Goal: Task Accomplishment & Management: Use online tool/utility

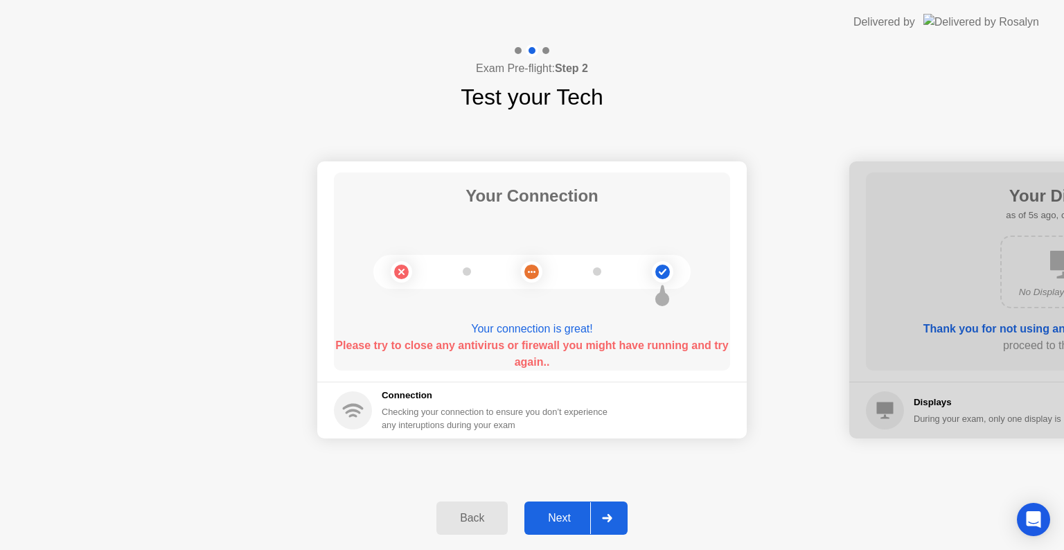
click at [600, 515] on div at bounding box center [606, 518] width 33 height 32
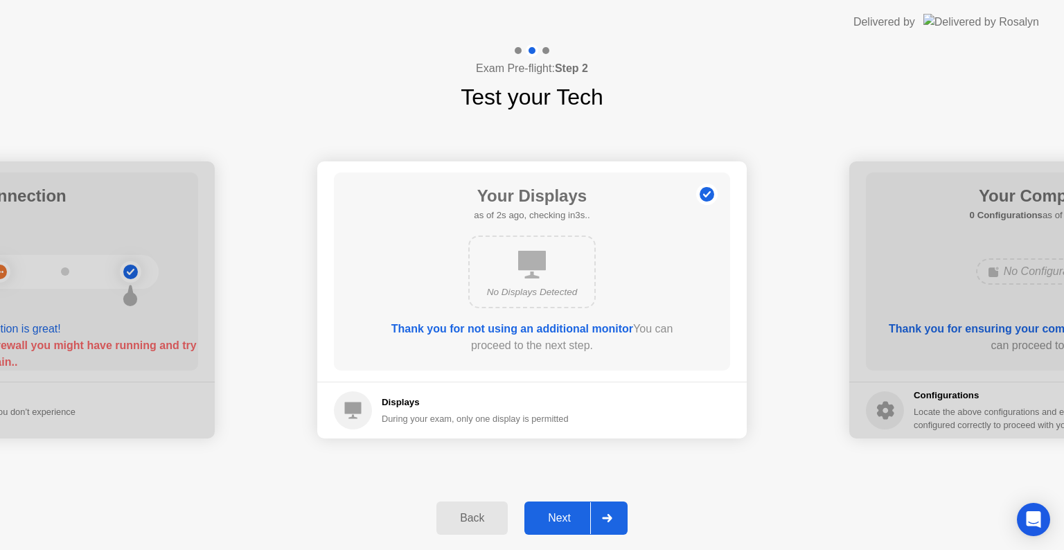
click at [468, 503] on button "Back" at bounding box center [471, 517] width 71 height 33
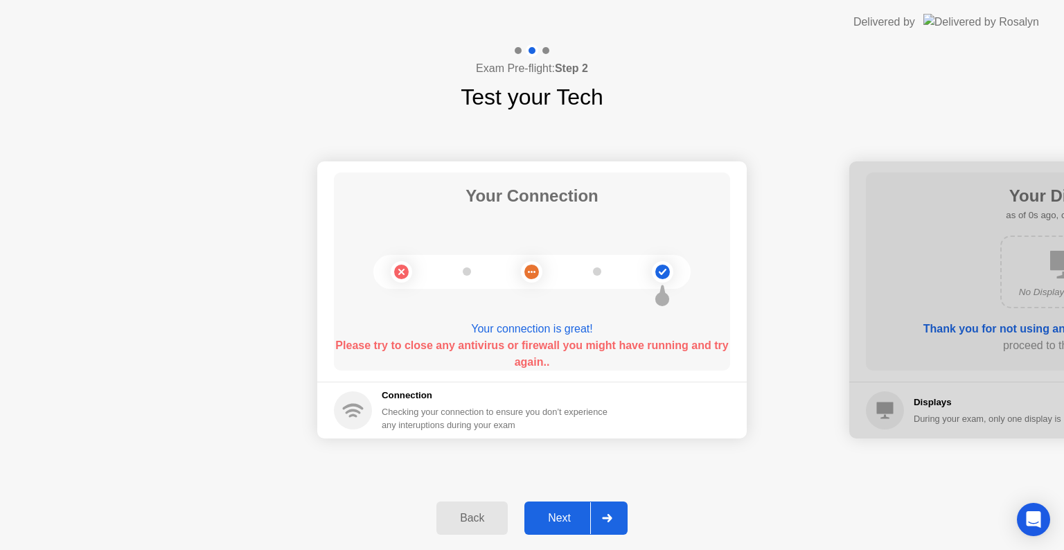
click at [591, 515] on div at bounding box center [606, 518] width 33 height 32
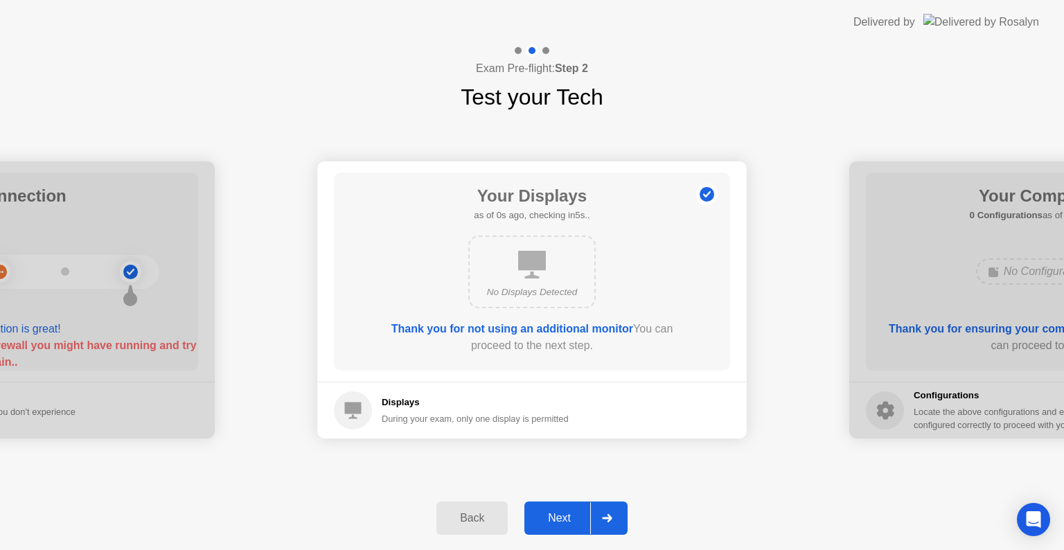
click at [602, 515] on icon at bounding box center [607, 518] width 10 height 8
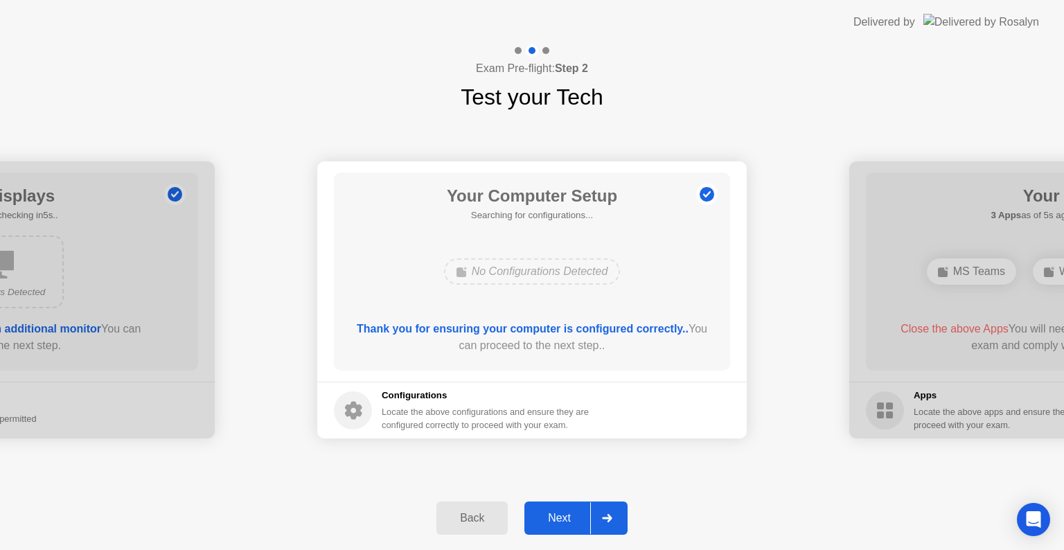
click at [602, 515] on icon at bounding box center [607, 518] width 10 height 8
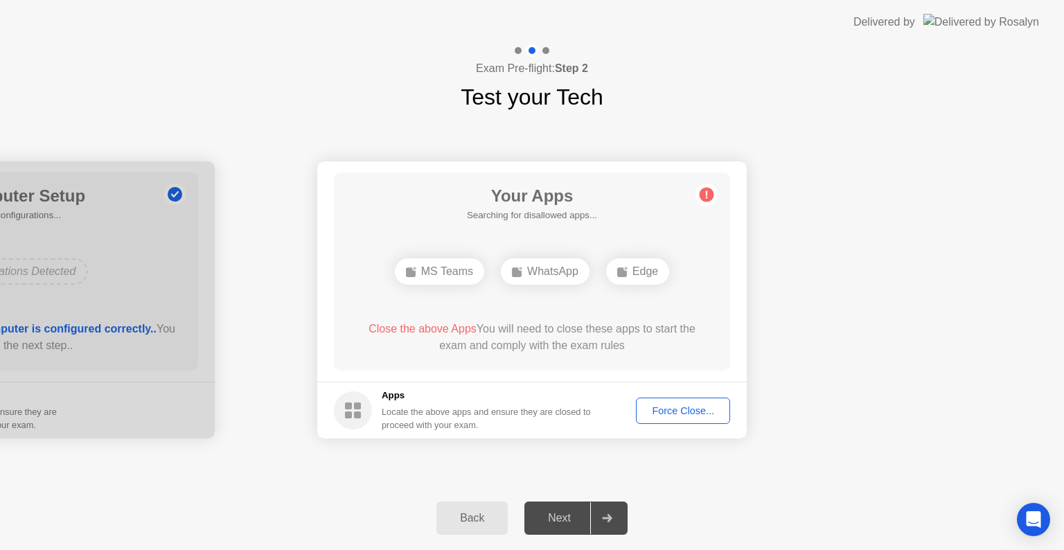
click at [602, 515] on icon at bounding box center [607, 518] width 10 height 8
click at [654, 415] on div "Force Close..." at bounding box center [683, 410] width 84 height 11
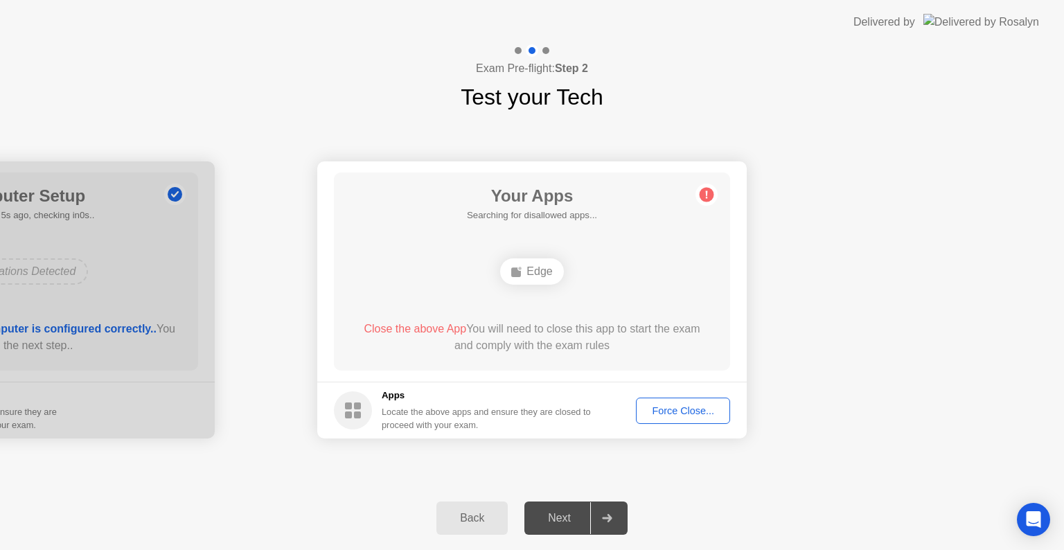
click at [651, 412] on div "Force Close..." at bounding box center [683, 410] width 84 height 11
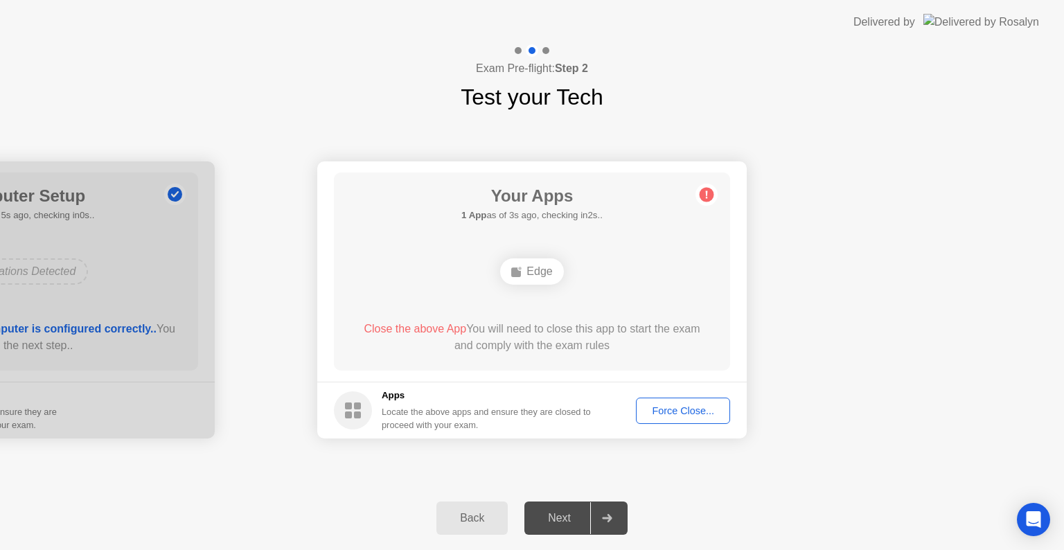
click at [708, 411] on div "Force Close..." at bounding box center [683, 410] width 84 height 11
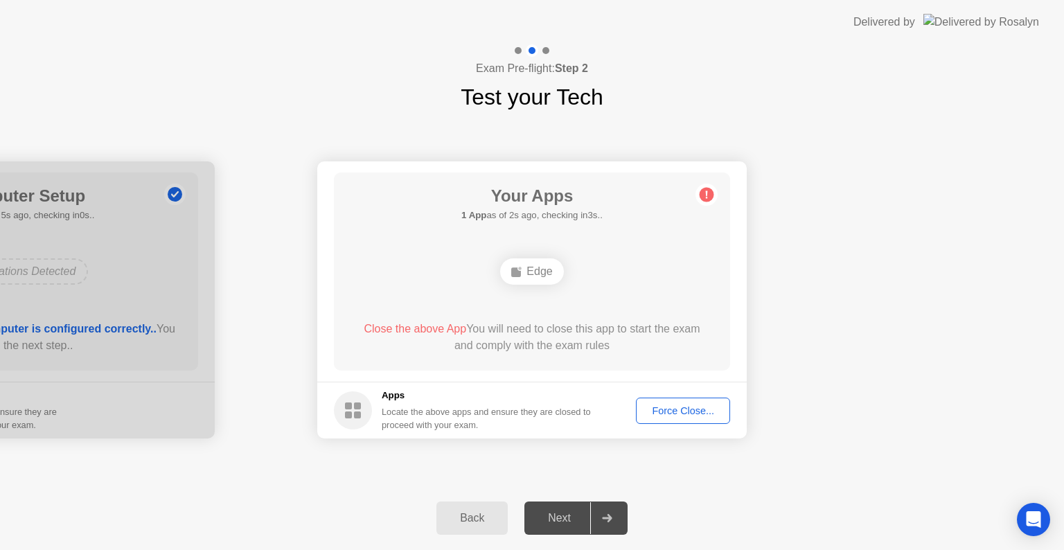
click at [681, 413] on div "Force Close..." at bounding box center [683, 410] width 84 height 11
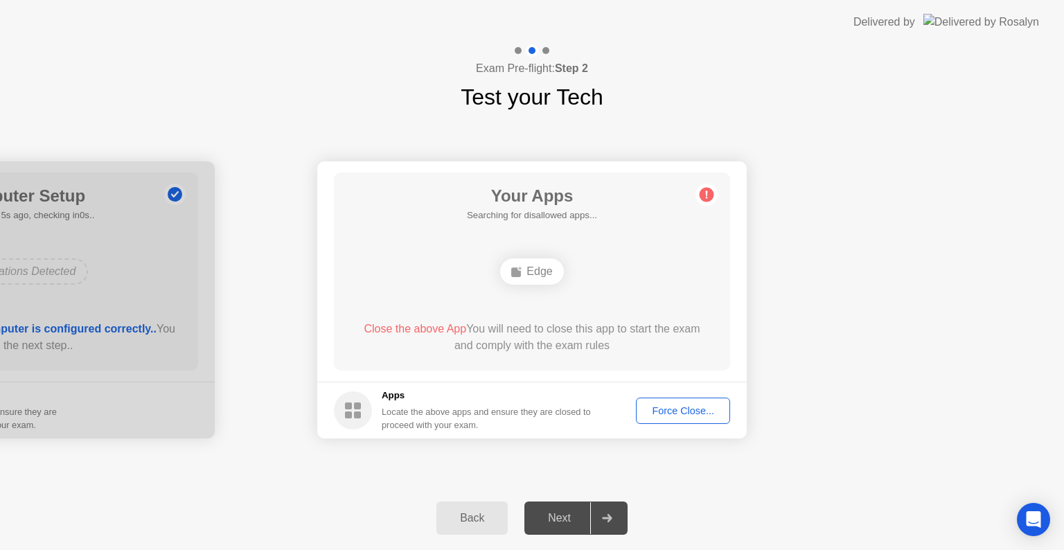
click at [703, 413] on div "Force Close..." at bounding box center [683, 410] width 84 height 11
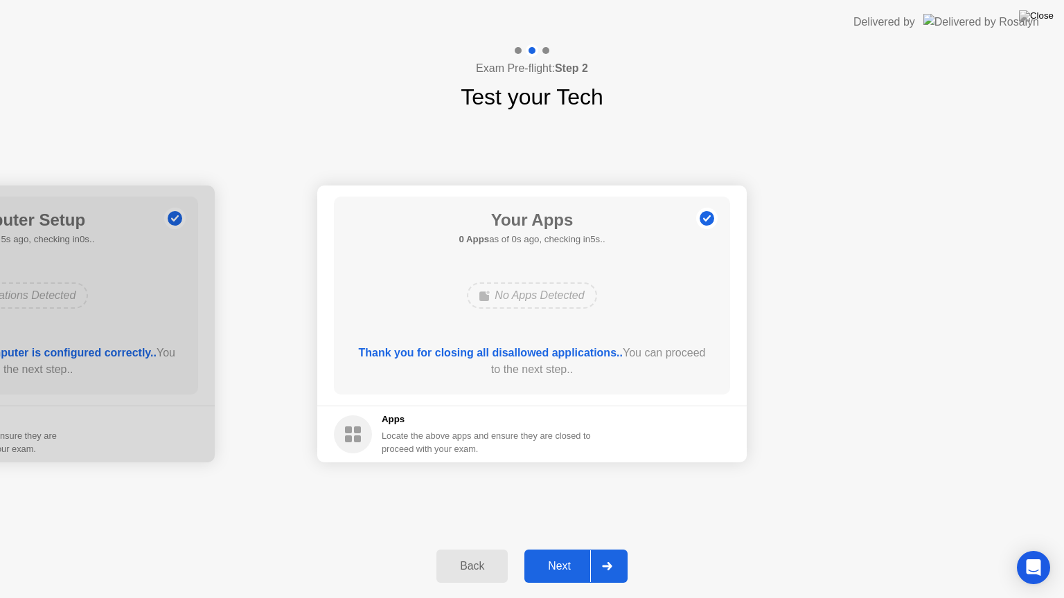
click at [562, 549] on div "Next" at bounding box center [559, 566] width 62 height 12
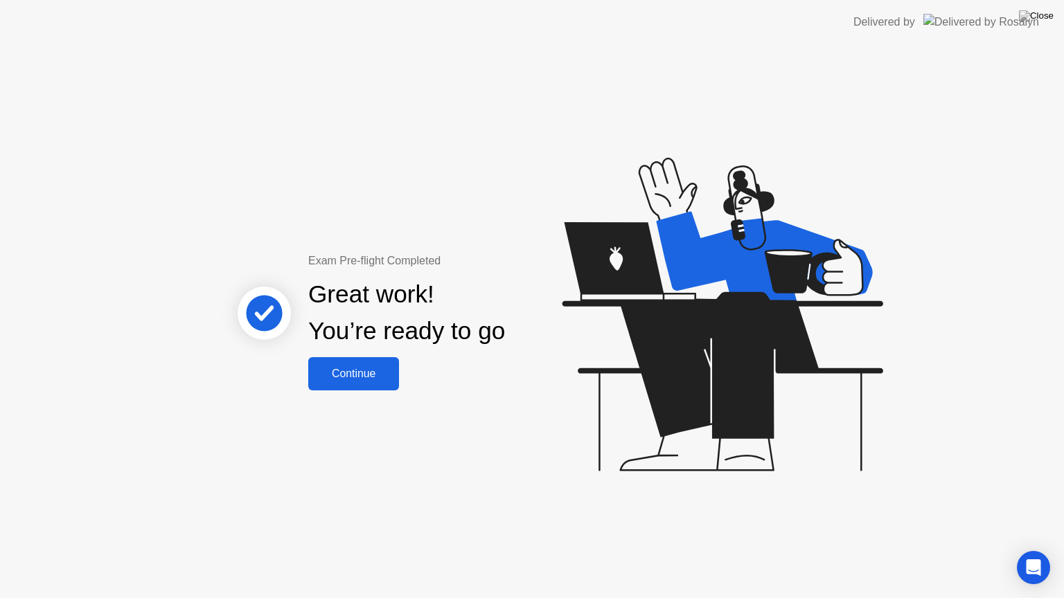
click at [375, 370] on div "Continue" at bounding box center [353, 374] width 82 height 12
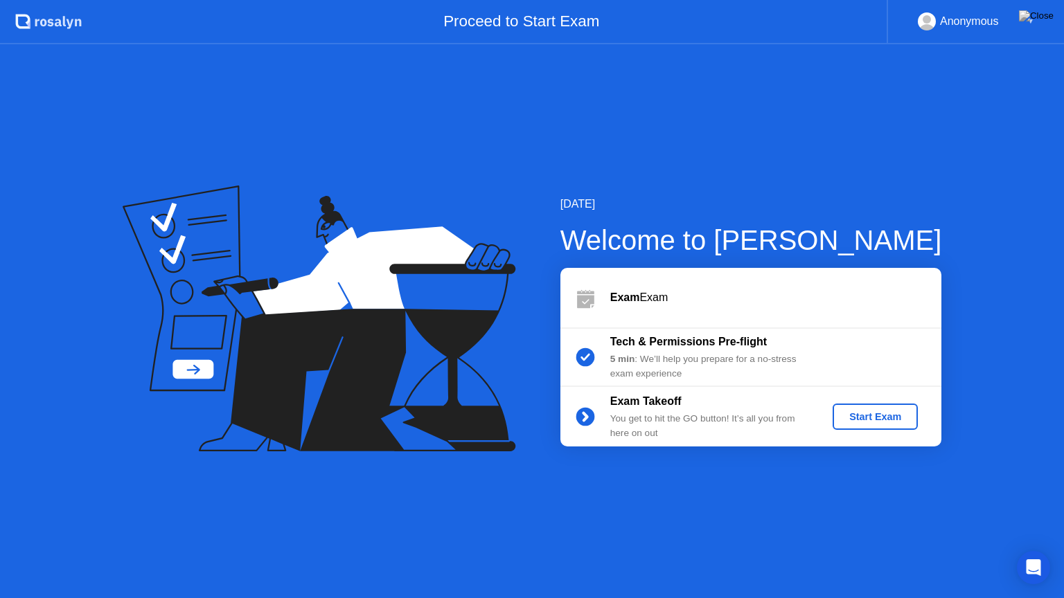
click at [873, 416] on div "Start Exam" at bounding box center [875, 416] width 74 height 11
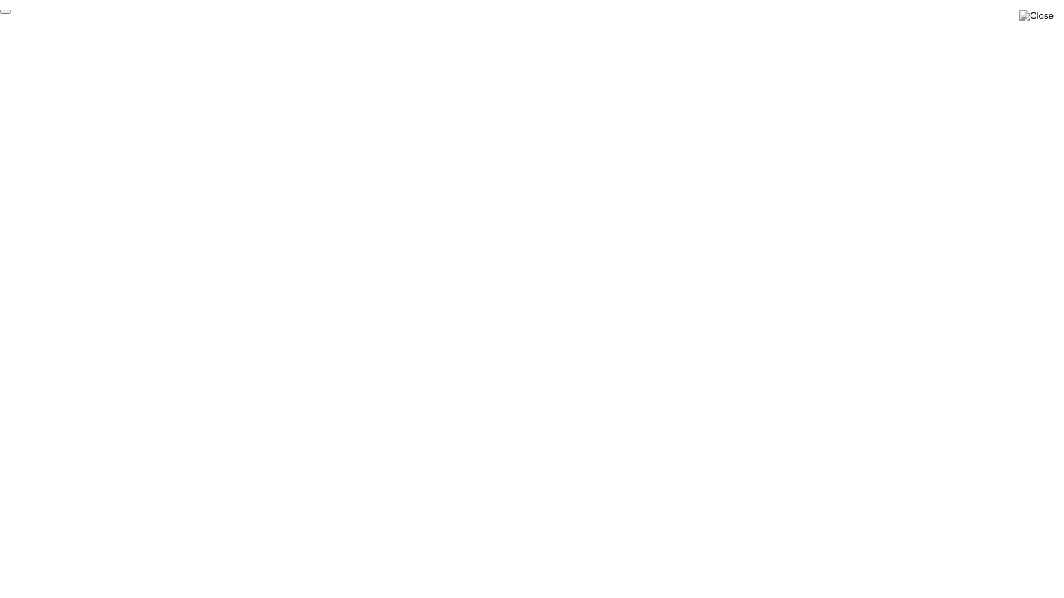
click div "End Proctoring Session"
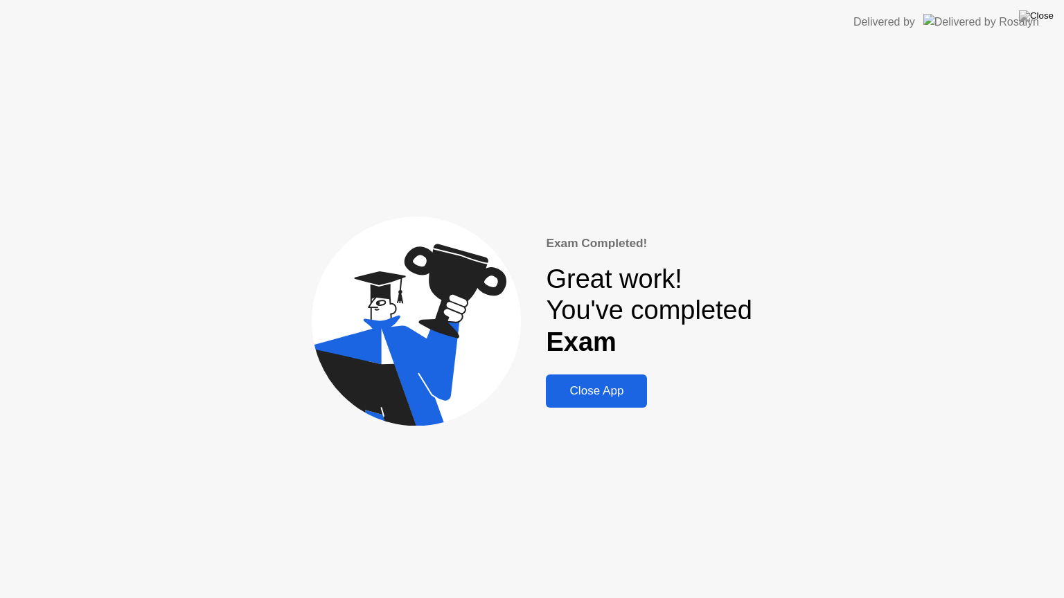
click at [597, 388] on div "Close App" at bounding box center [596, 391] width 93 height 14
